Goal: Check status: Check status

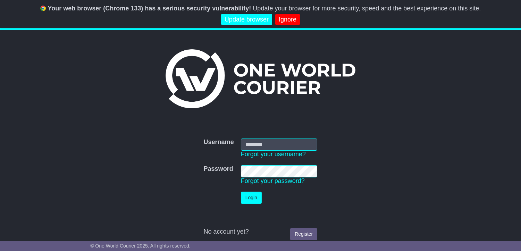
type input "**********"
click at [252, 194] on button "Login" at bounding box center [251, 198] width 21 height 12
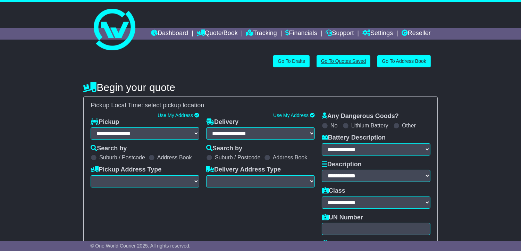
select select "**"
select select
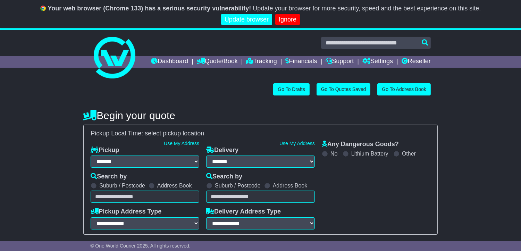
select select
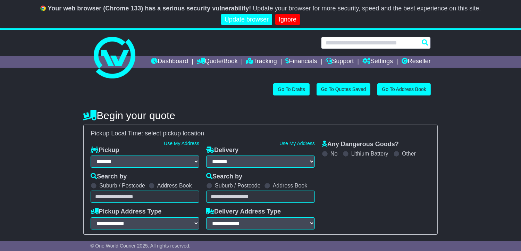
click at [363, 41] on input "text" at bounding box center [376, 43] width 110 height 12
paste input "**********"
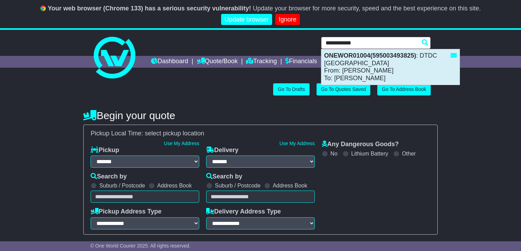
click at [365, 70] on div "ONEWOR01004(595003493825) : DTDC [GEOGRAPHIC_DATA] From: [PERSON_NAME] To: [PER…" at bounding box center [390, 66] width 138 height 35
type input "**********"
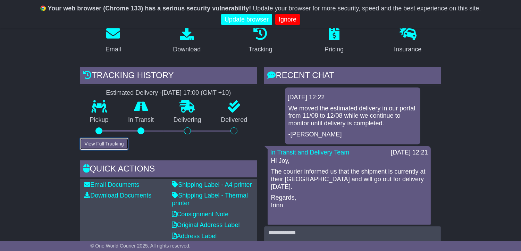
click at [108, 150] on button "View Full Tracking" at bounding box center [104, 144] width 48 height 12
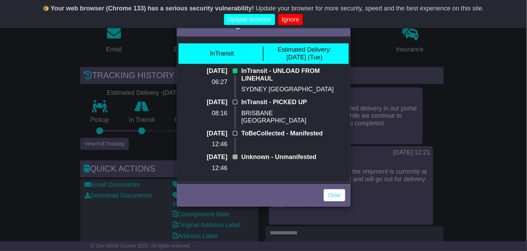
click at [466, 48] on div "Full Tracking × InTransit Estimated Delivery: 12 Aug (Tue) 07 Aug 2025 06:27 In…" at bounding box center [263, 125] width 527 height 251
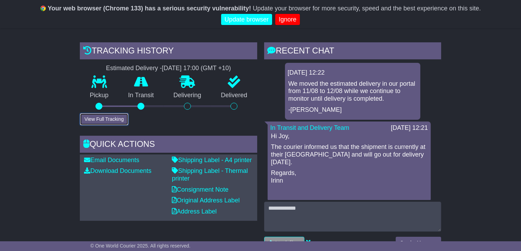
scroll to position [164, 0]
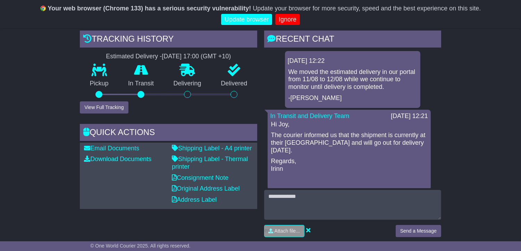
drag, startPoint x: 485, startPoint y: 116, endPoint x: 483, endPoint y: 169, distance: 53.5
drag, startPoint x: 483, startPoint y: 169, endPoint x: 480, endPoint y: 142, distance: 27.3
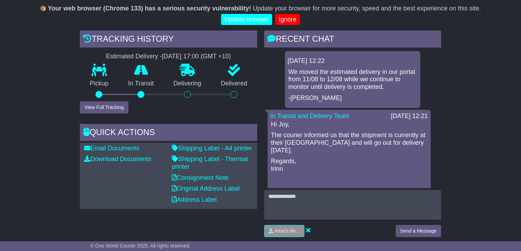
drag, startPoint x: 490, startPoint y: 123, endPoint x: 483, endPoint y: 101, distance: 22.4
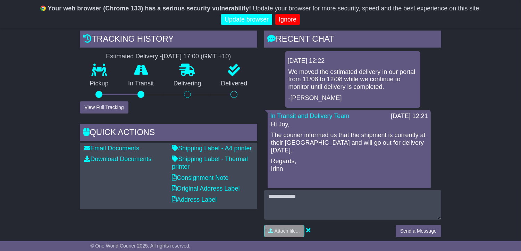
drag, startPoint x: 482, startPoint y: 117, endPoint x: 479, endPoint y: 103, distance: 14.2
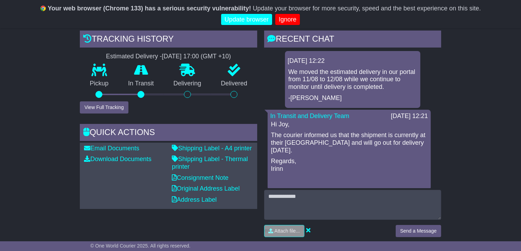
drag, startPoint x: 485, startPoint y: 134, endPoint x: 482, endPoint y: 120, distance: 13.6
drag, startPoint x: 480, startPoint y: 137, endPoint x: 477, endPoint y: 111, distance: 26.2
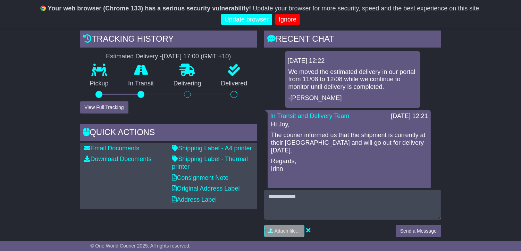
drag, startPoint x: 479, startPoint y: 136, endPoint x: 477, endPoint y: 111, distance: 25.5
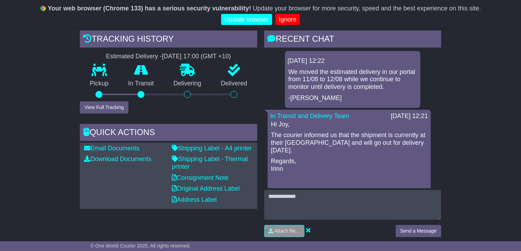
drag, startPoint x: 479, startPoint y: 138, endPoint x: 474, endPoint y: 114, distance: 25.2
drag, startPoint x: 474, startPoint y: 109, endPoint x: 478, endPoint y: 133, distance: 24.2
drag, startPoint x: 478, startPoint y: 143, endPoint x: 475, endPoint y: 125, distance: 18.0
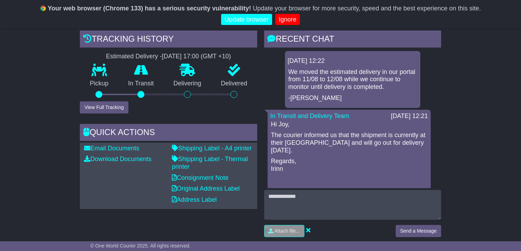
drag, startPoint x: 482, startPoint y: 140, endPoint x: 477, endPoint y: 125, distance: 15.3
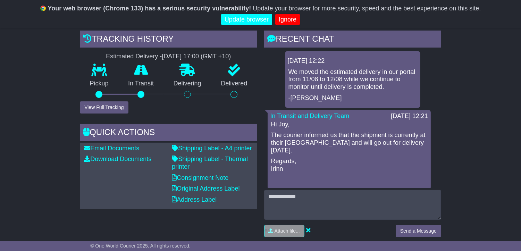
drag, startPoint x: 492, startPoint y: 130, endPoint x: 484, endPoint y: 115, distance: 17.4
drag, startPoint x: 483, startPoint y: 111, endPoint x: 492, endPoint y: 147, distance: 36.5
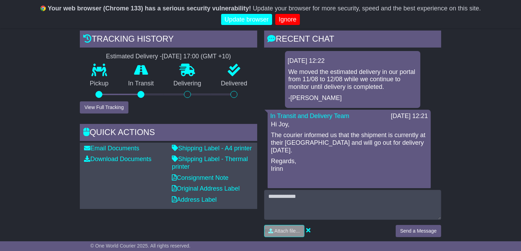
drag, startPoint x: 492, startPoint y: 147, endPoint x: 488, endPoint y: 132, distance: 14.9
drag, startPoint x: 488, startPoint y: 132, endPoint x: 487, endPoint y: 157, distance: 25.0
drag, startPoint x: 487, startPoint y: 158, endPoint x: 481, endPoint y: 143, distance: 16.3
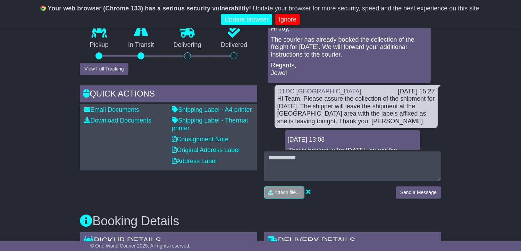
scroll to position [919, 0]
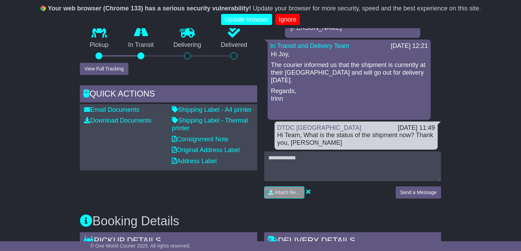
scroll to position [0, 0]
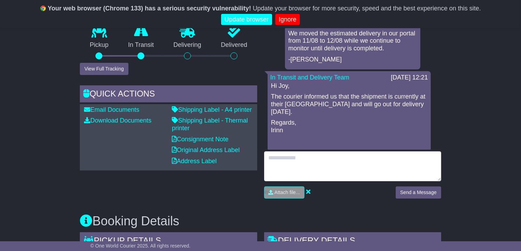
click at [299, 178] on textarea at bounding box center [352, 166] width 177 height 30
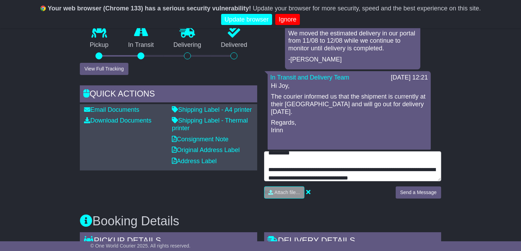
type textarea "**********"
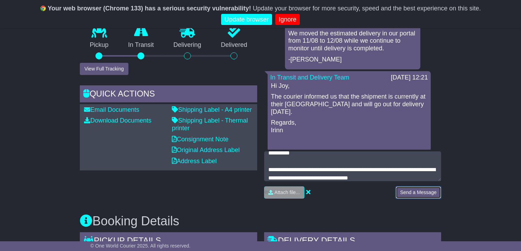
click at [418, 199] on button "Send a Message" at bounding box center [418, 192] width 45 height 12
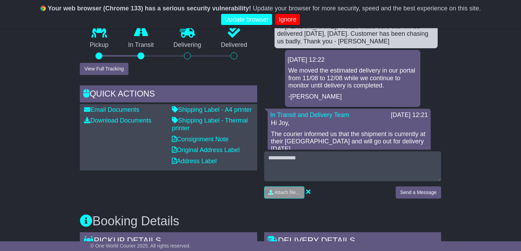
scroll to position [87, 0]
